Goal: Task Accomplishment & Management: Use online tool/utility

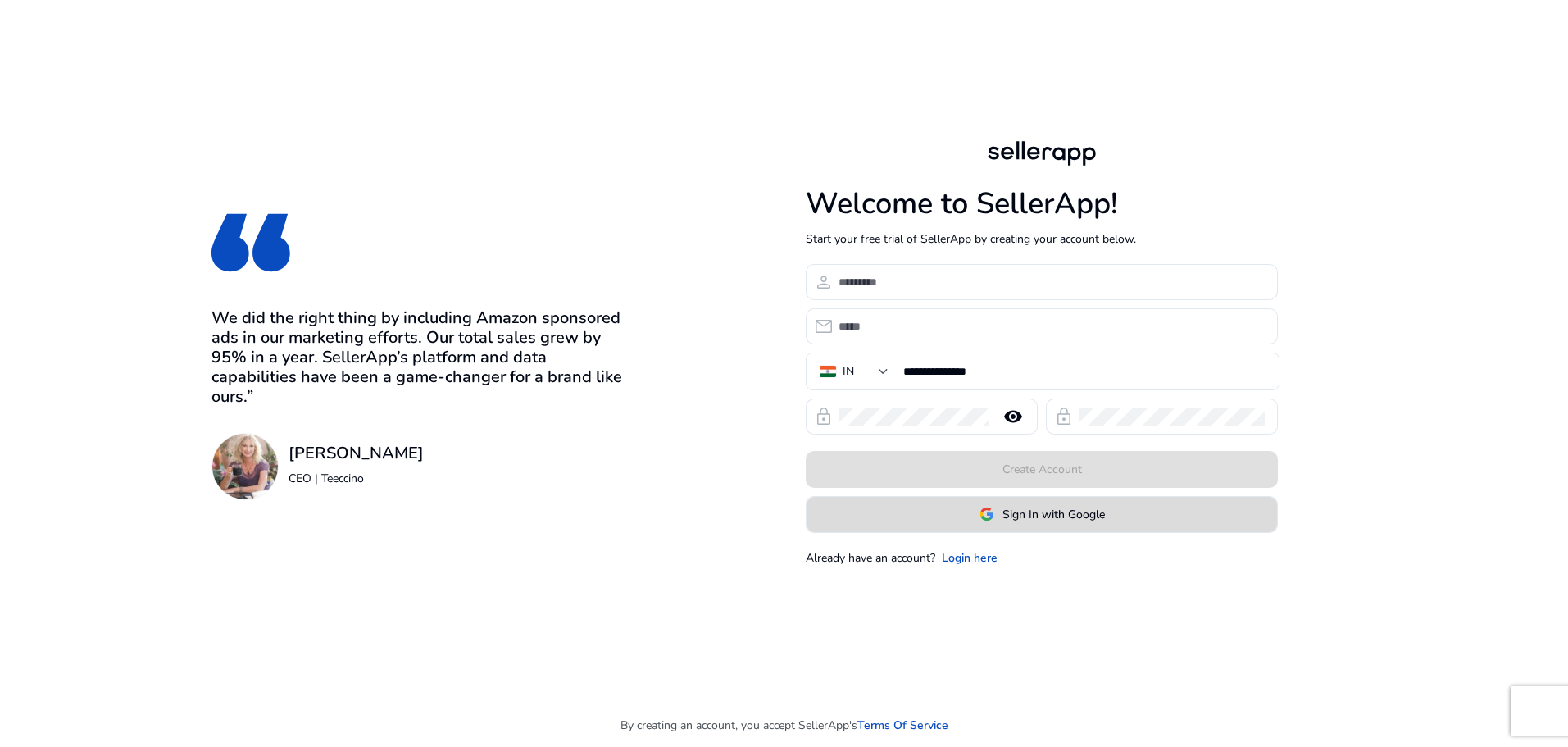
click at [1027, 531] on span at bounding box center [1041, 514] width 471 height 39
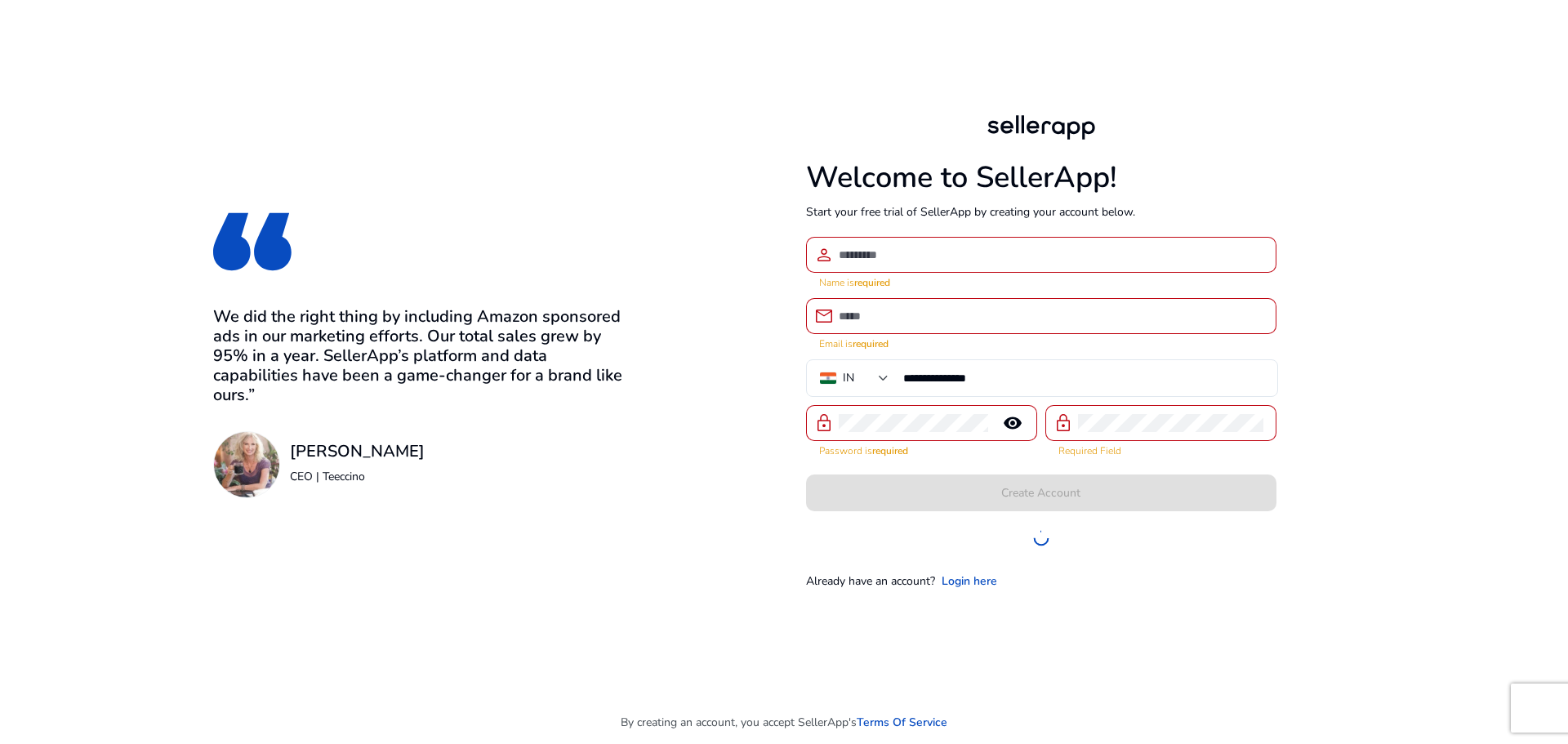
click at [1045, 496] on div "Create Account" at bounding box center [1040, 492] width 470 height 36
click at [700, 358] on div "**********" at bounding box center [783, 350] width 1384 height 700
click at [965, 582] on link "Login here" at bounding box center [970, 581] width 56 height 17
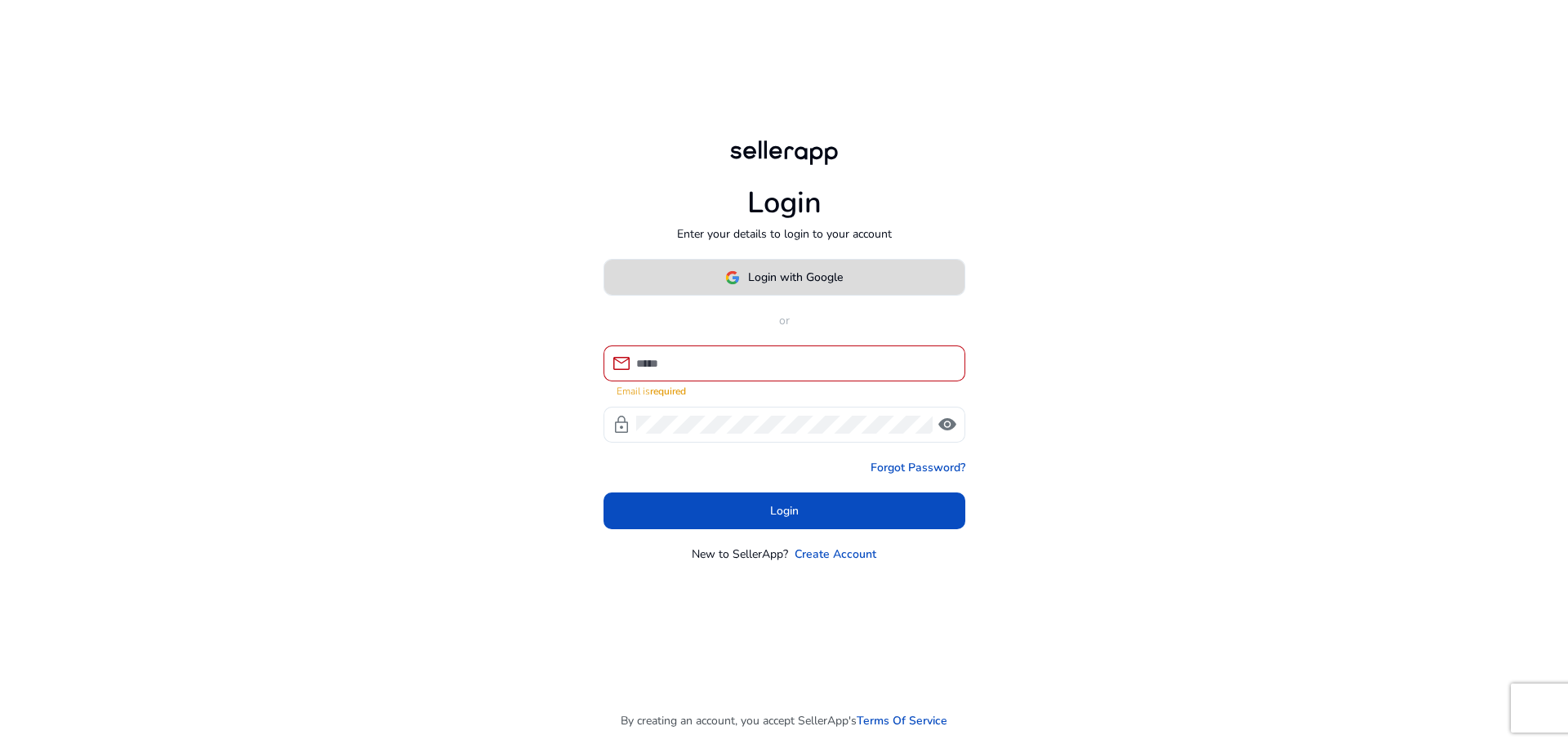
click at [789, 286] on span "Login with Google" at bounding box center [795, 277] width 95 height 17
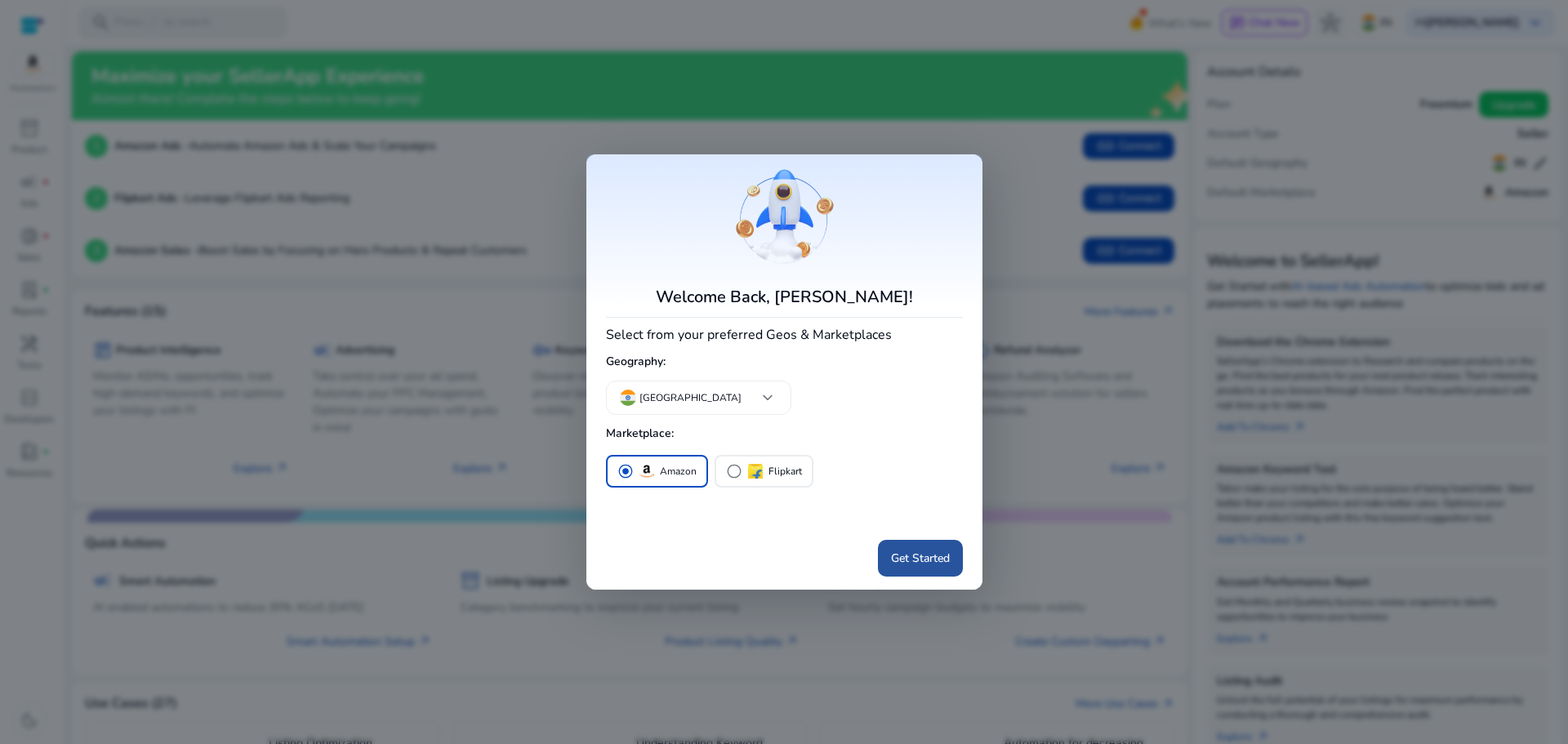
click at [917, 559] on span "Get Started" at bounding box center [920, 558] width 59 height 17
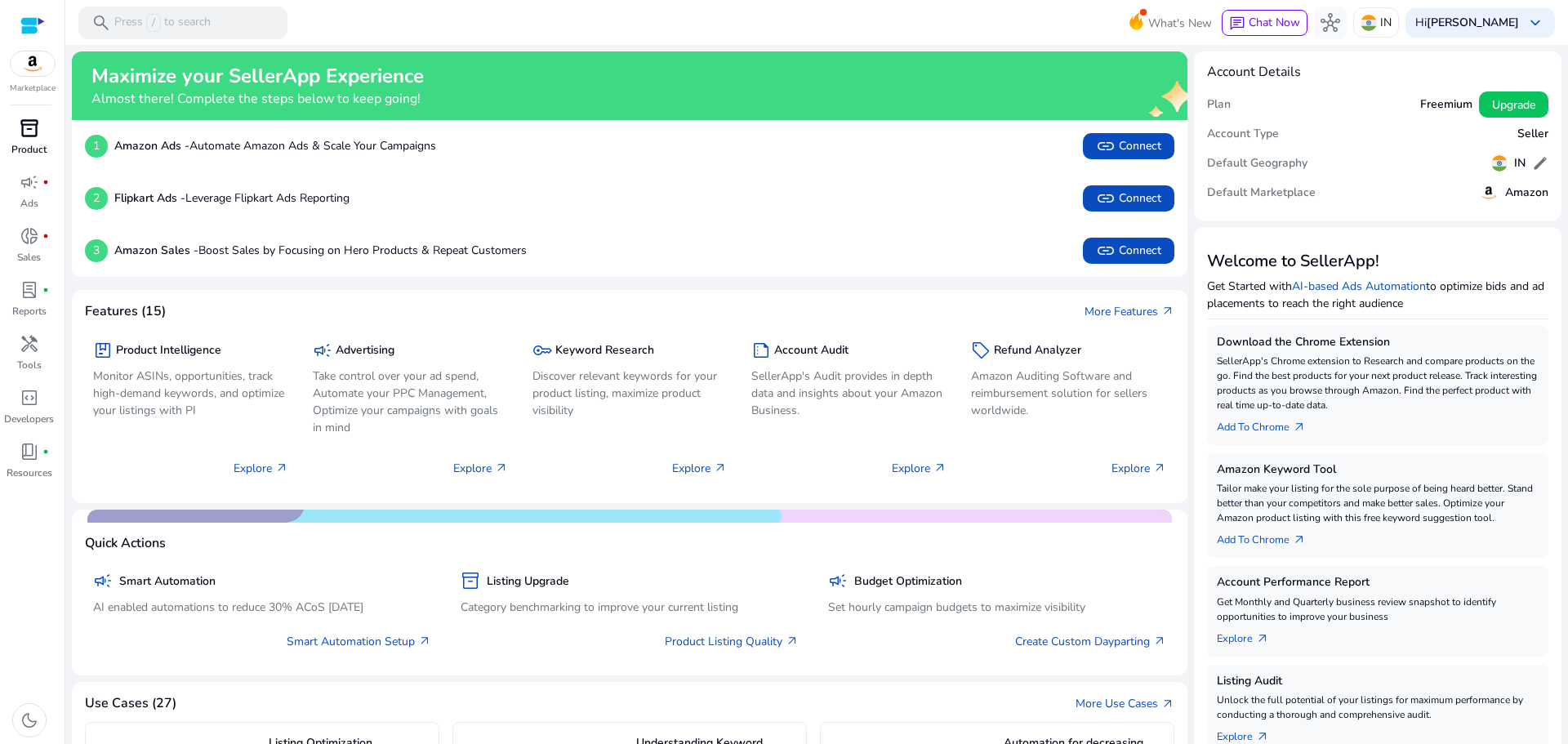
click at [32, 135] on span "inventory_2" at bounding box center [29, 128] width 20 height 20
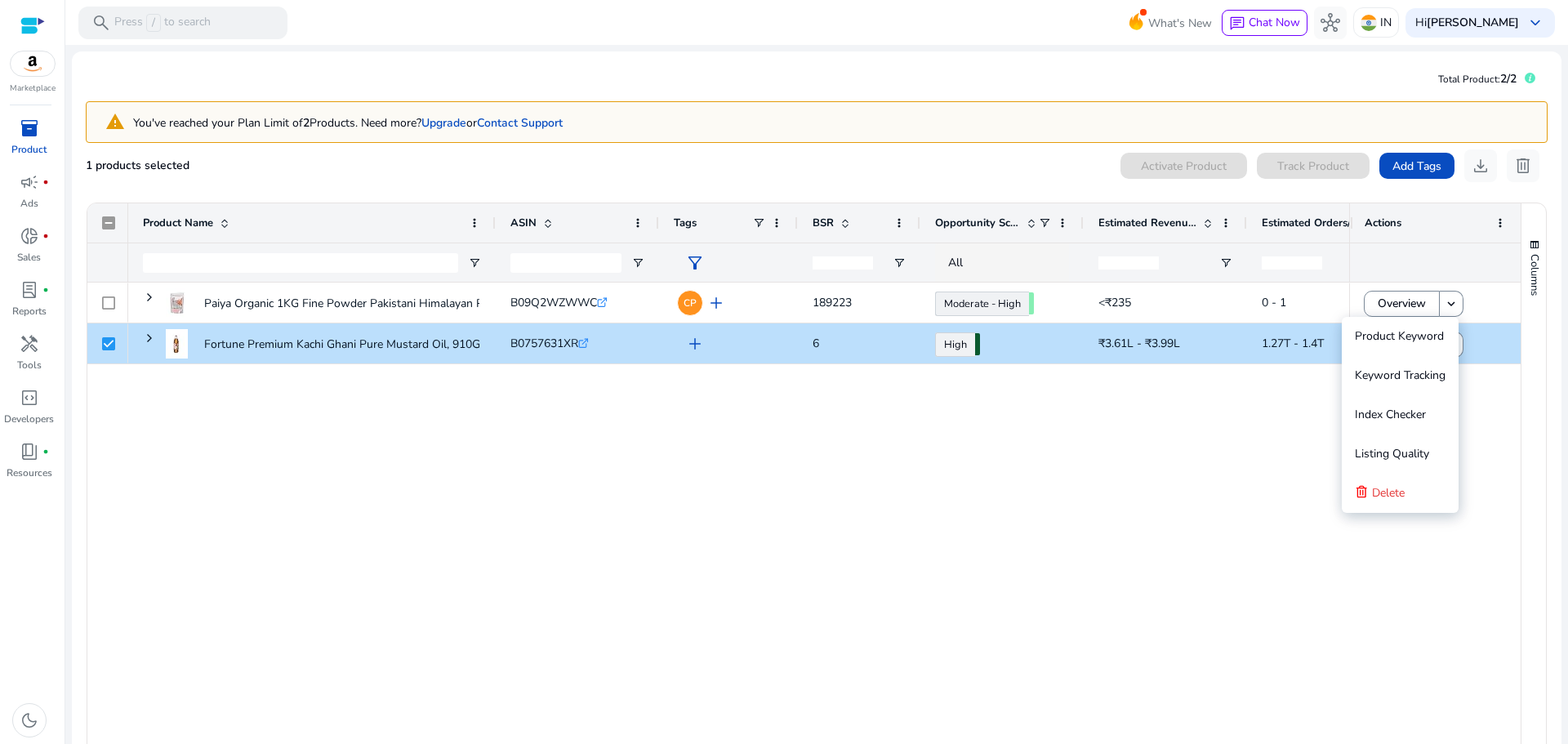
click at [722, 535] on div "Paiya Organic 1KG Fine Powder Pakistani Himalayan Pink Salt Non... B09Q2WZWWC .…" at bounding box center [738, 522] width 1220 height 479
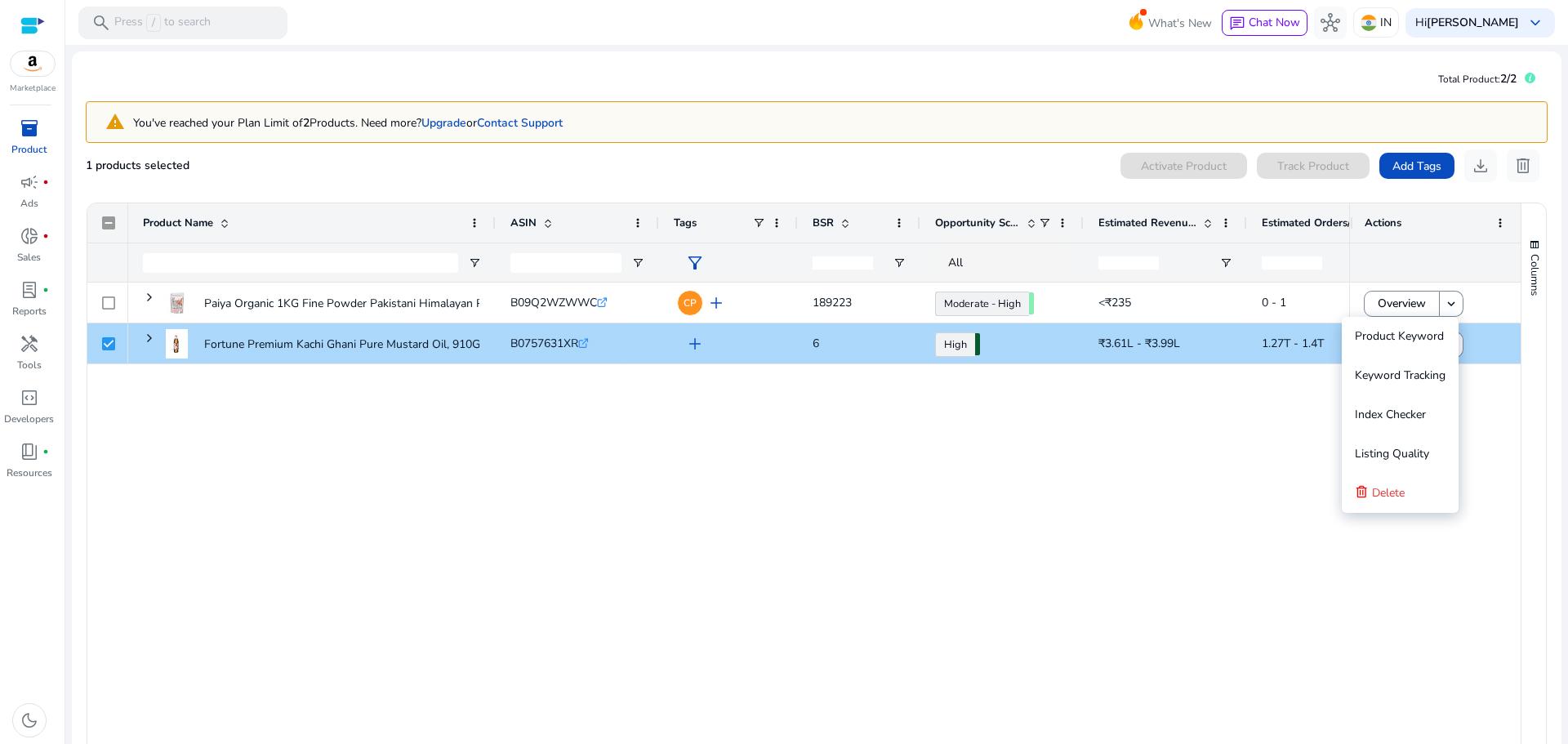
click at [101, 344] on div at bounding box center [108, 343] width 41 height 40
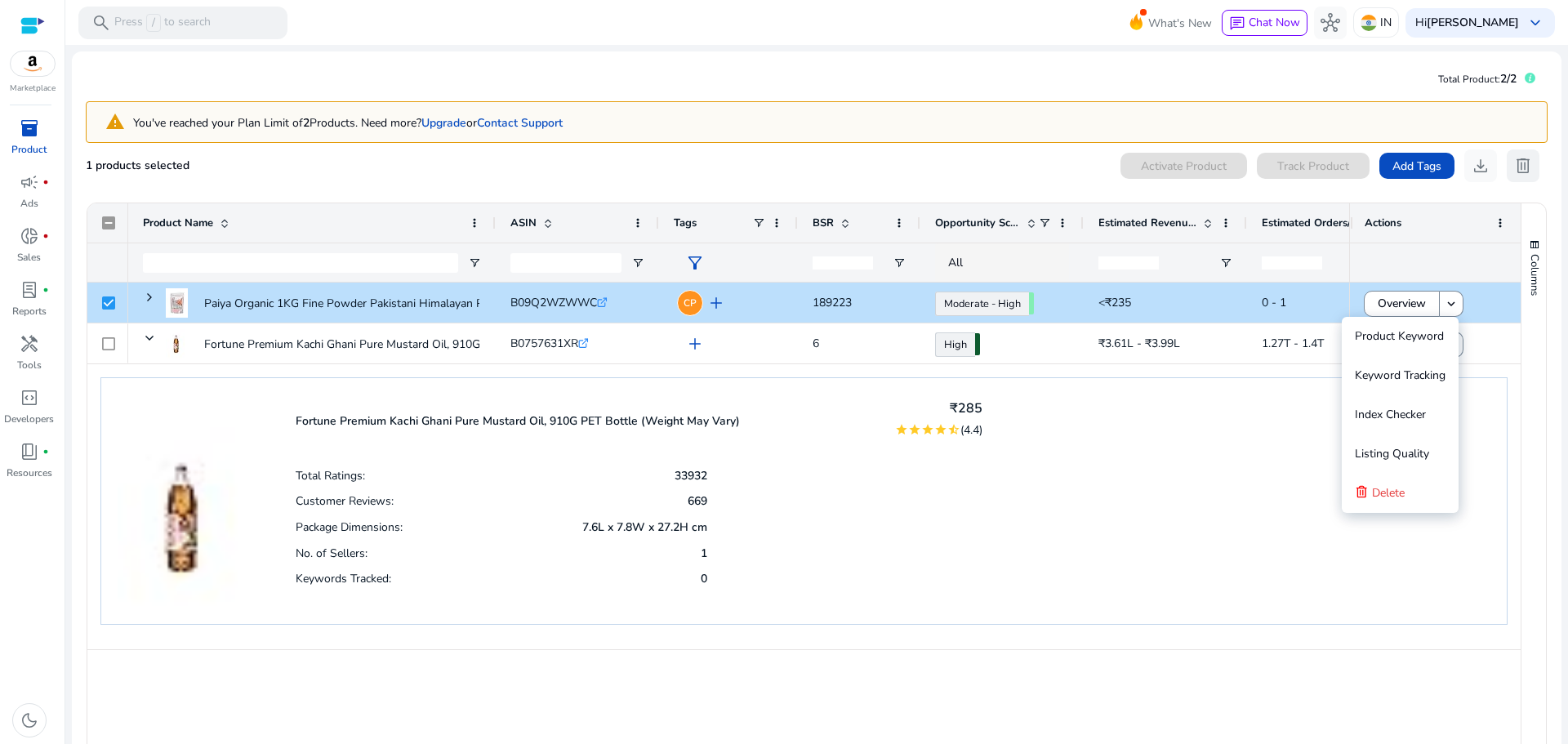
click at [1519, 168] on span "delete" at bounding box center [1522, 165] width 20 height 20
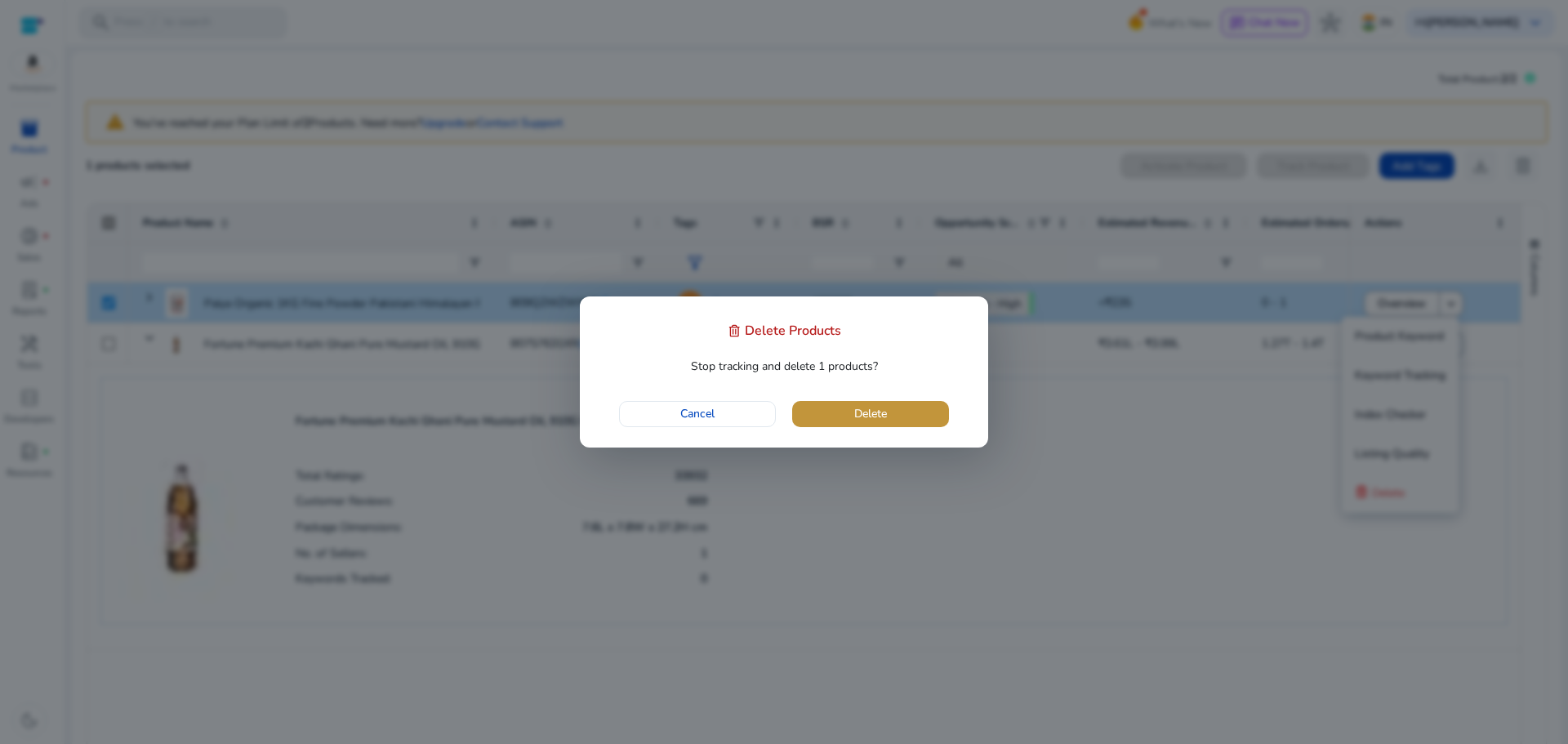
click at [879, 413] on span "Delete" at bounding box center [870, 413] width 33 height 17
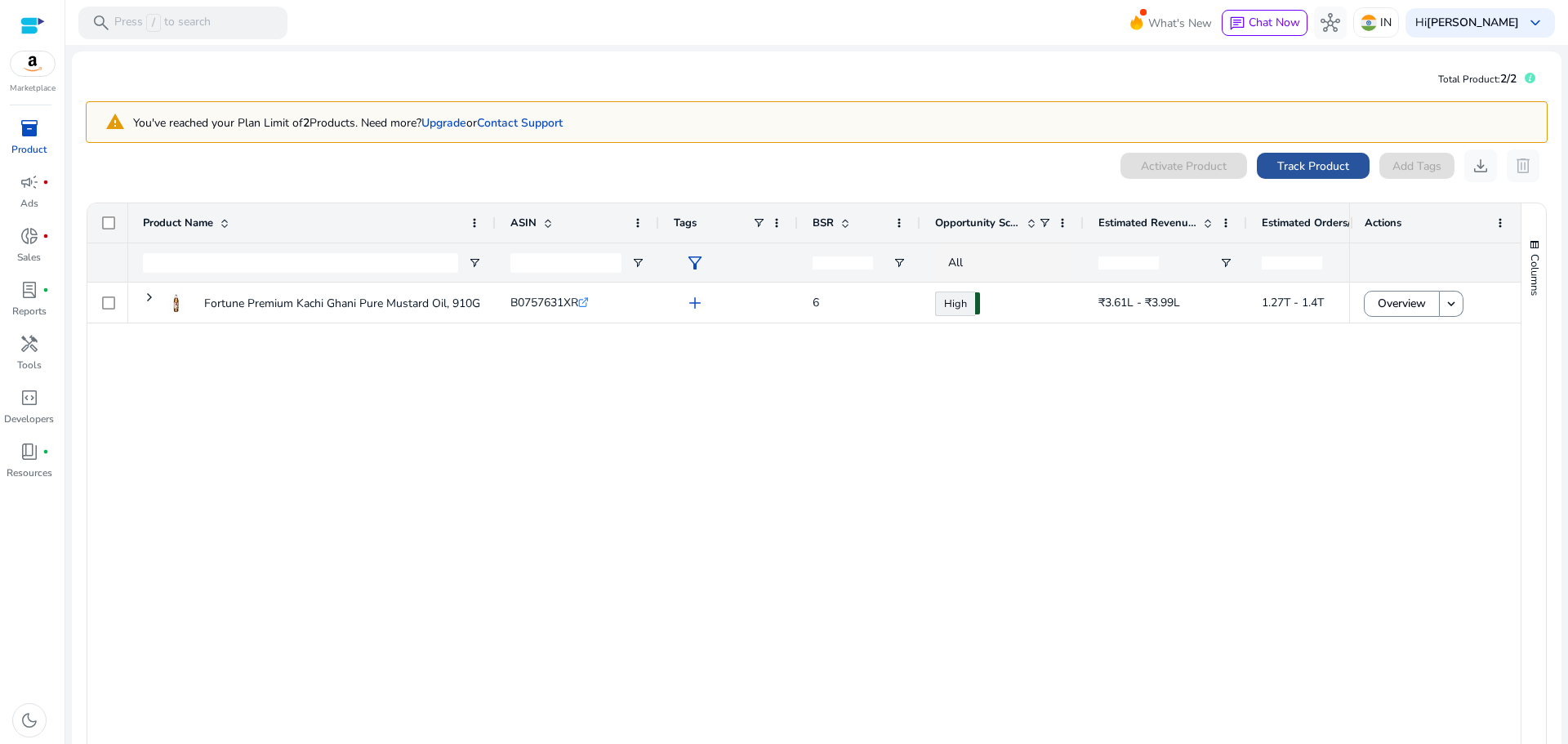
click at [1317, 167] on span "Track Product" at bounding box center [1313, 166] width 72 height 17
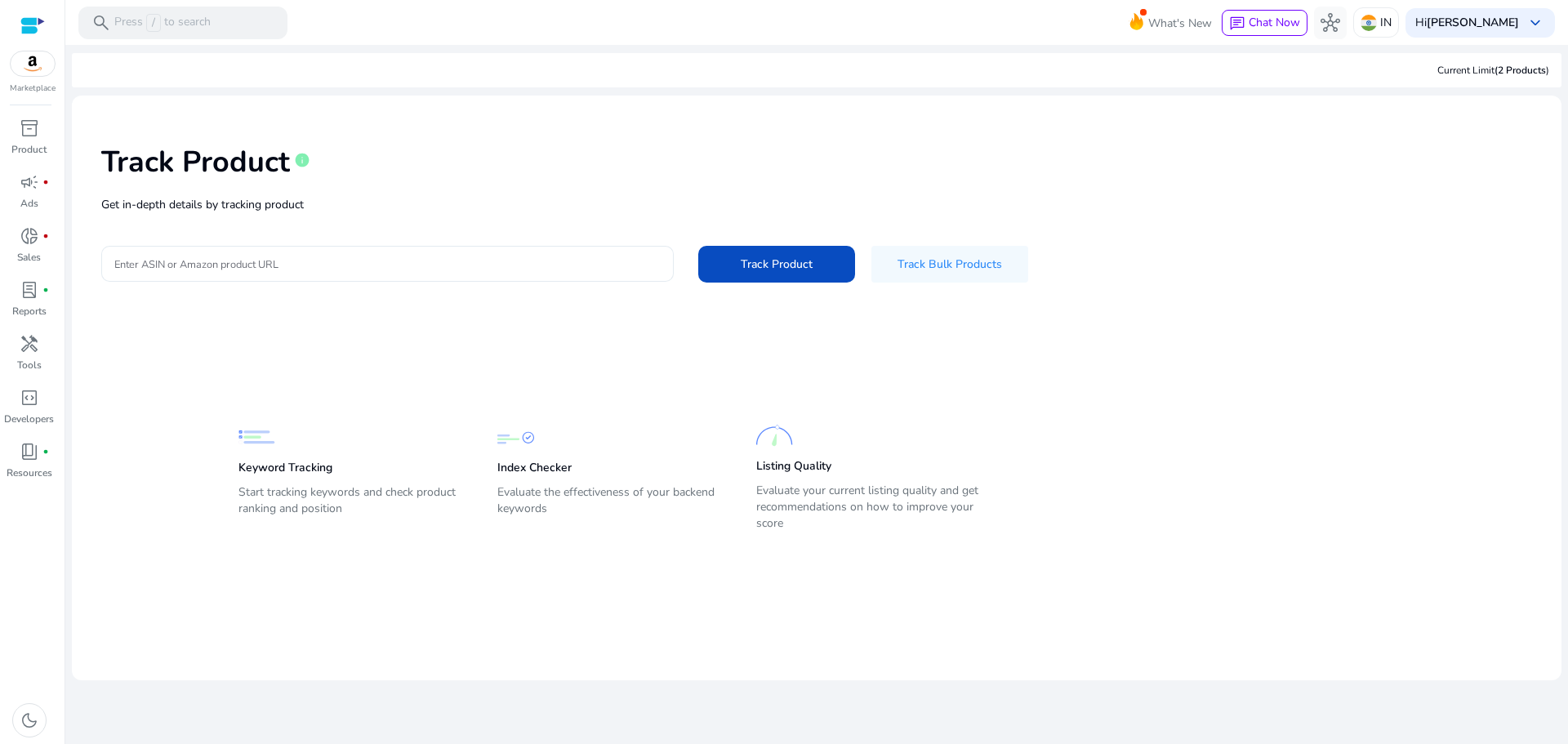
click at [256, 260] on input "Enter ASIN or Amazon product URL" at bounding box center [388, 263] width 546 height 18
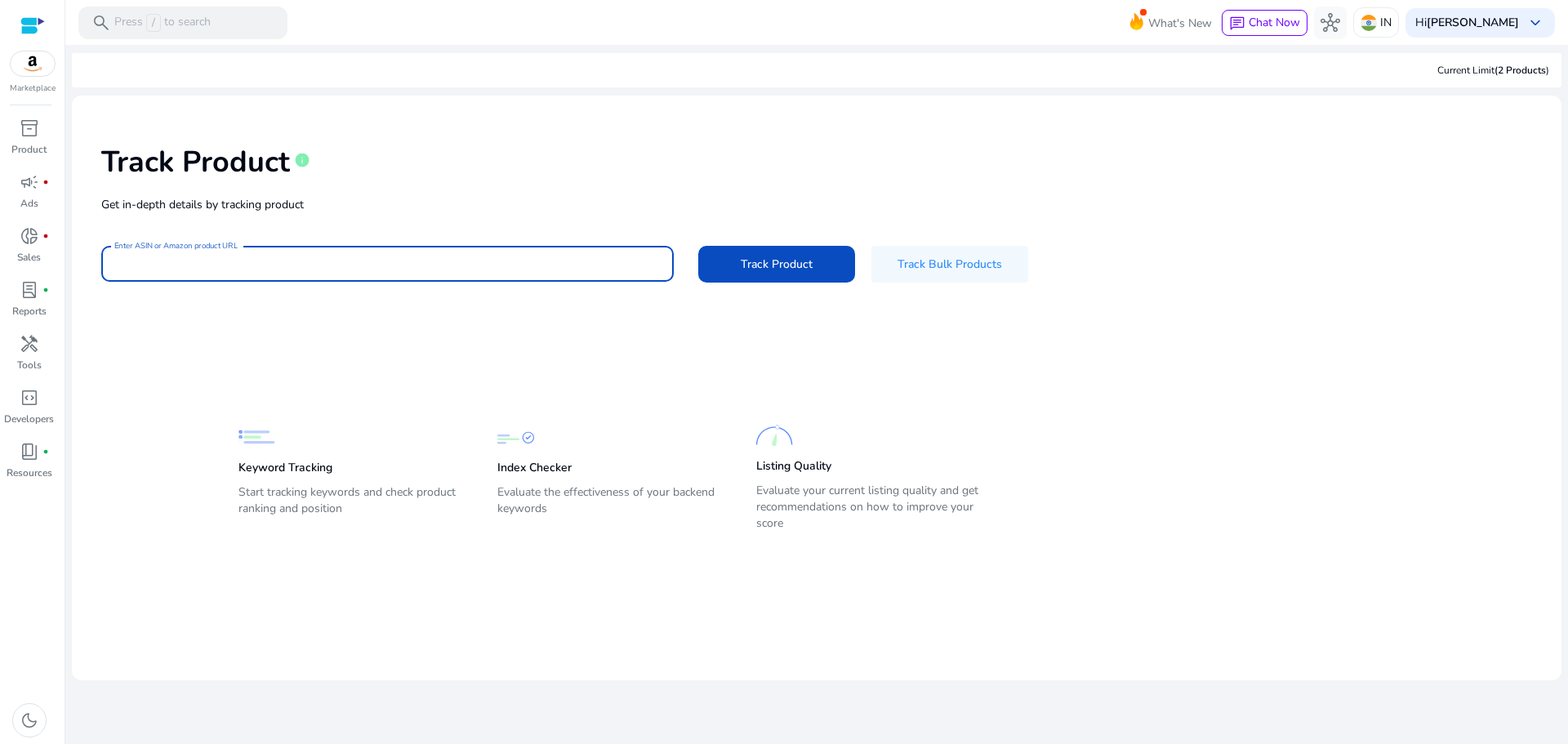
click at [427, 260] on input "Enter ASIN or Amazon product URL" at bounding box center [388, 263] width 546 height 18
click at [215, 263] on input "Enter ASIN or Amazon product URL" at bounding box center [388, 263] width 546 height 18
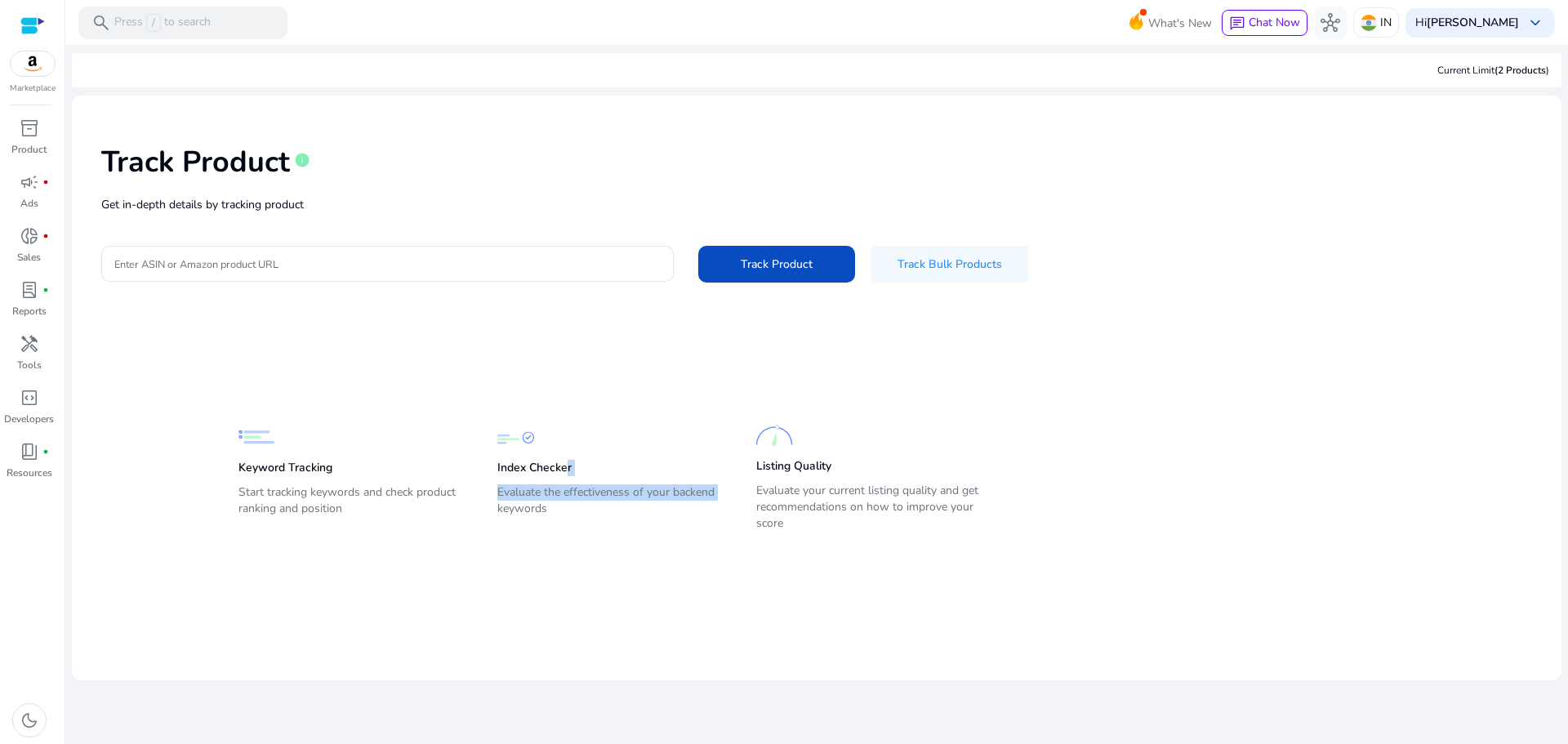
drag, startPoint x: 566, startPoint y: 469, endPoint x: 741, endPoint y: 477, distance: 175.2
click at [736, 477] on div "Keyword Tracking Start tracking keywords and check product ranking and position…" at bounding box center [805, 467] width 1133 height 140
drag, startPoint x: 791, startPoint y: 462, endPoint x: 814, endPoint y: 465, distance: 23.2
click at [814, 465] on p "Listing Quality" at bounding box center [793, 466] width 76 height 17
